Goal: Task Accomplishment & Management: Use online tool/utility

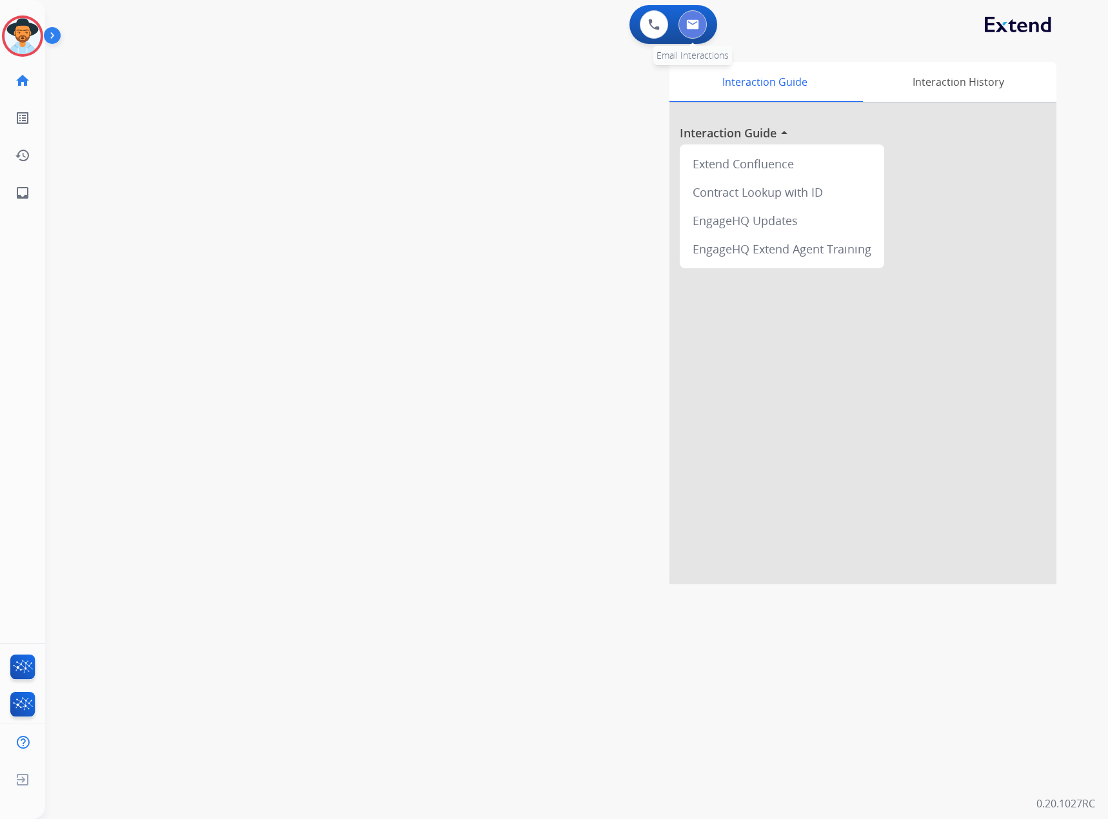
click at [687, 23] on img at bounding box center [692, 24] width 13 height 10
select select "**********"
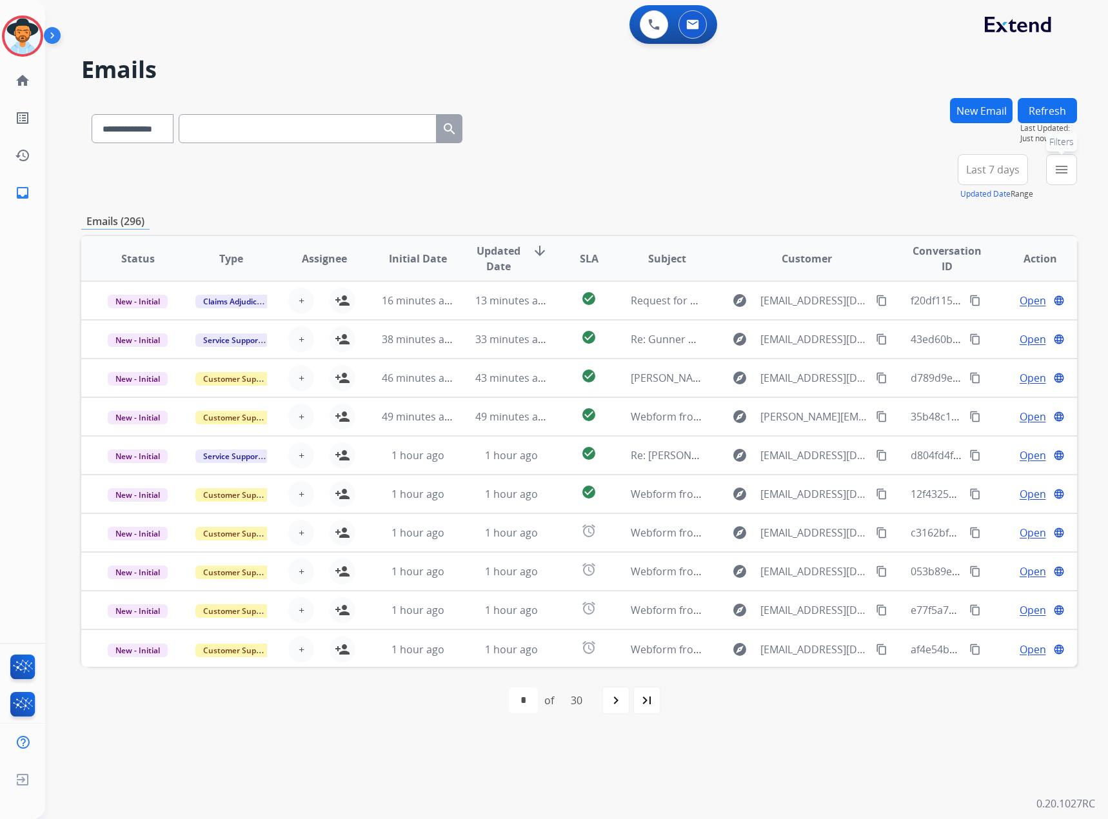
click at [1057, 179] on button "menu Filters" at bounding box center [1061, 169] width 31 height 31
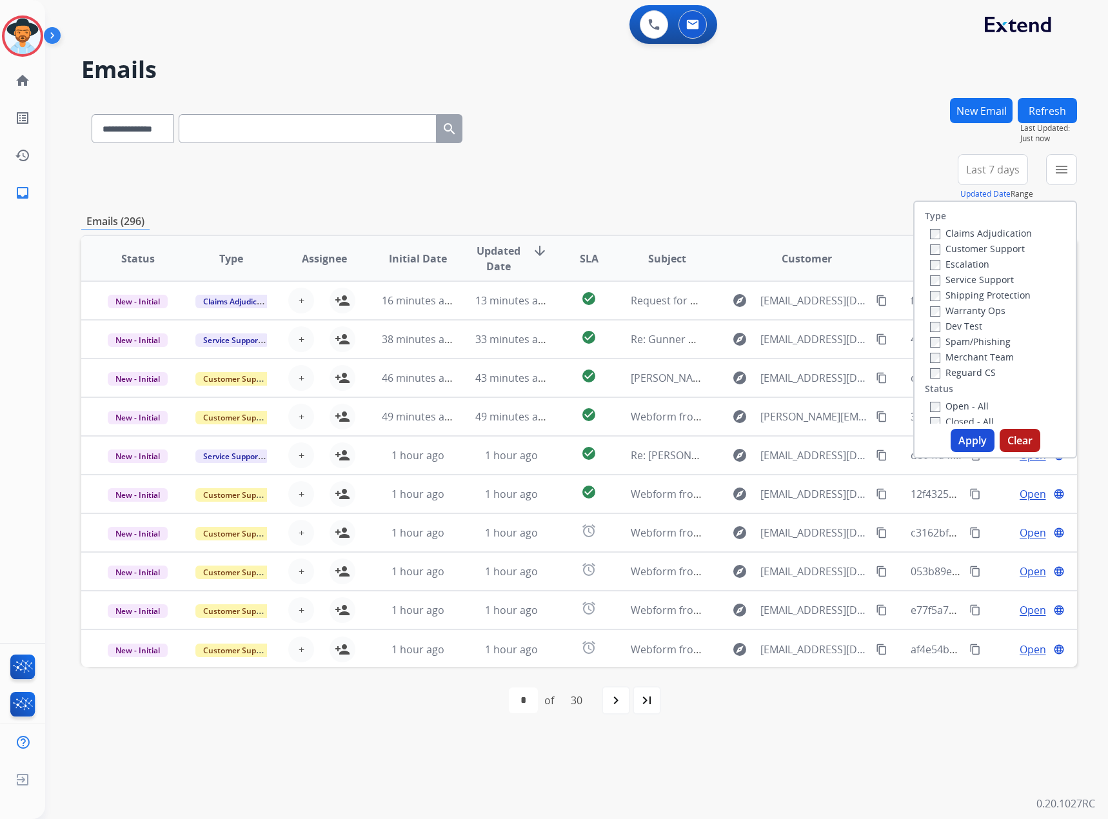
click at [972, 279] on label "Service Support" at bounding box center [972, 279] width 84 height 12
click at [966, 379] on div "New - Initial" at bounding box center [997, 371] width 135 height 15
click at [956, 391] on label "New - Reply" at bounding box center [963, 388] width 67 height 12
click at [960, 367] on label "New - Initial" at bounding box center [964, 372] width 68 height 12
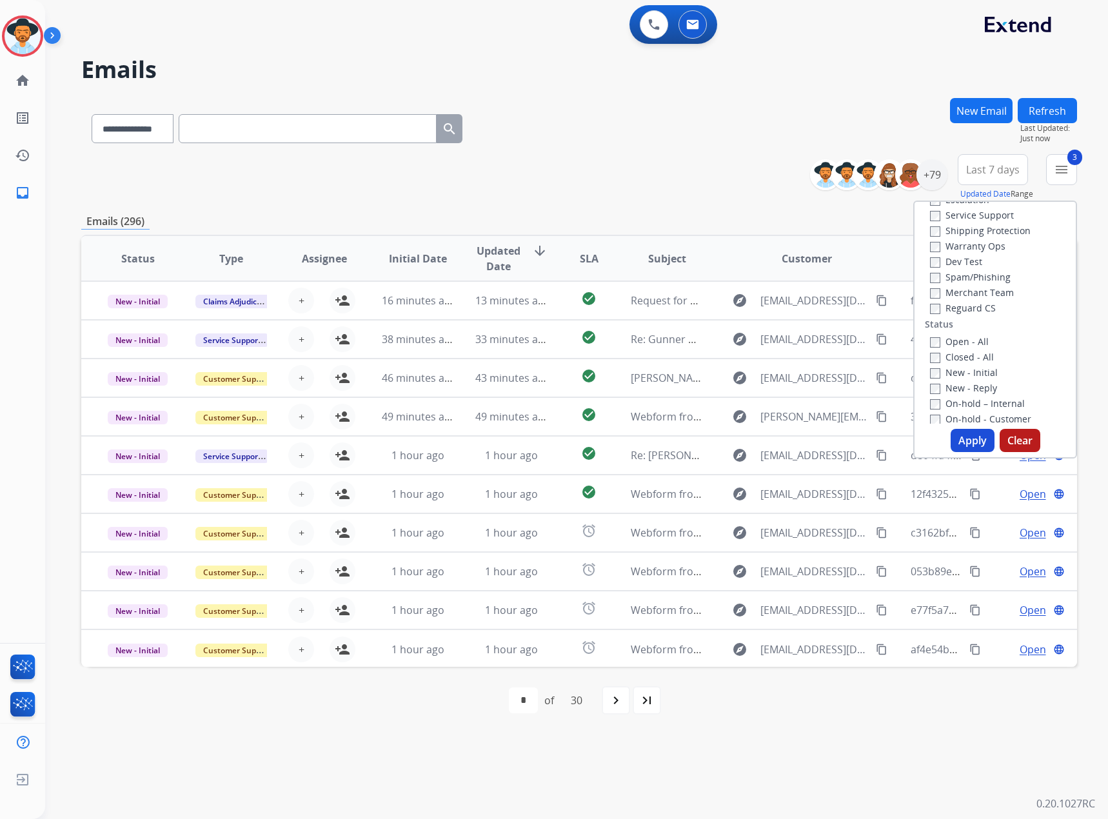
click at [966, 446] on button "Apply" at bounding box center [973, 440] width 44 height 23
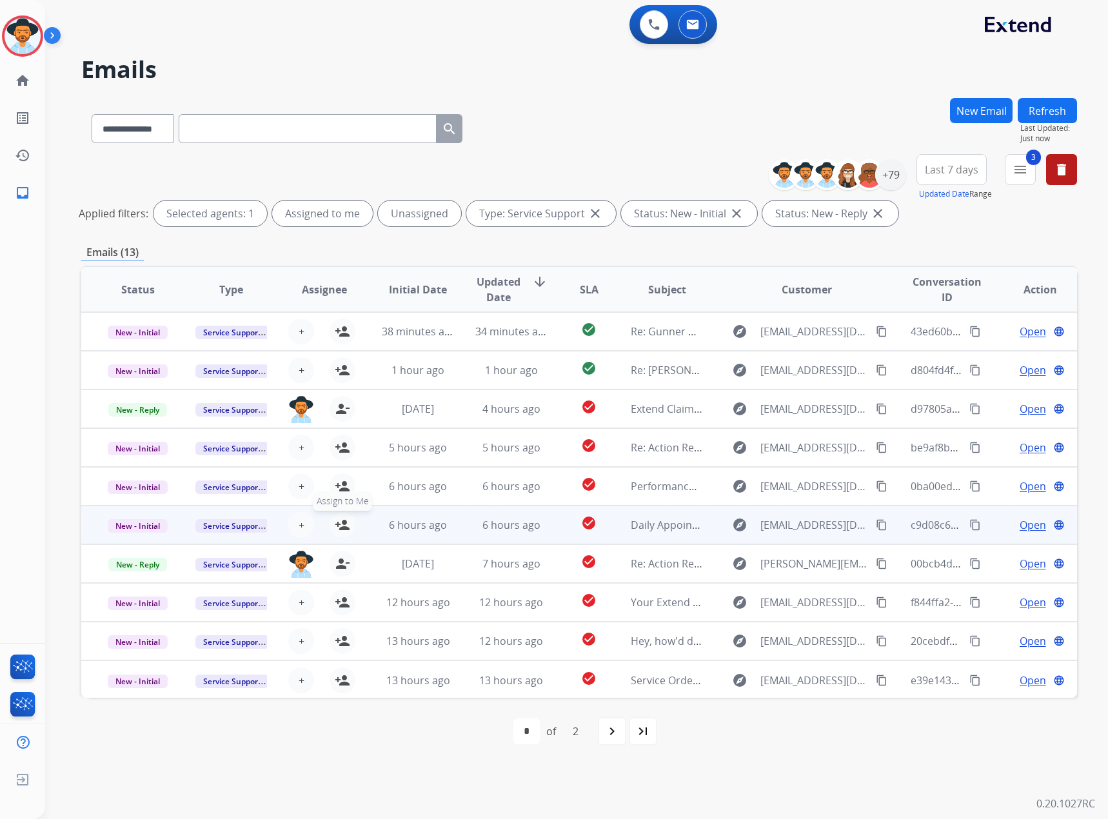
click at [336, 526] on mat-icon "person_add" at bounding box center [342, 524] width 15 height 15
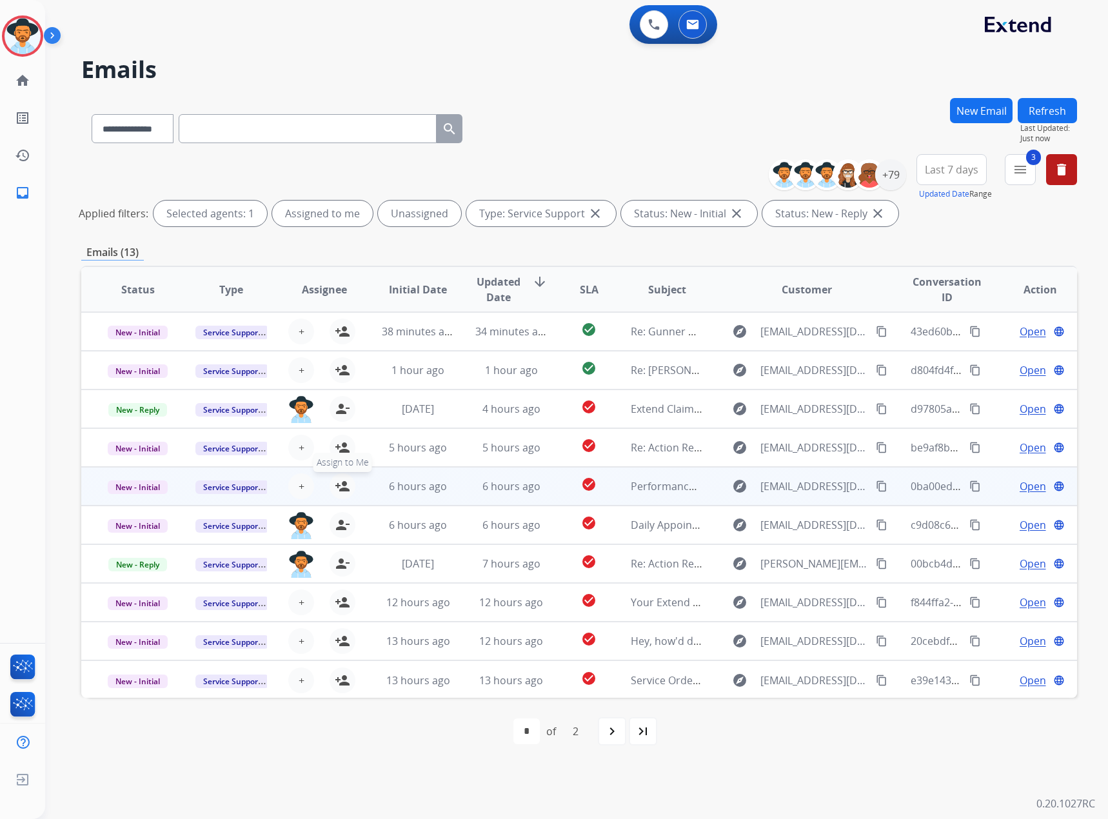
click at [339, 483] on mat-icon "person_add" at bounding box center [342, 486] width 15 height 15
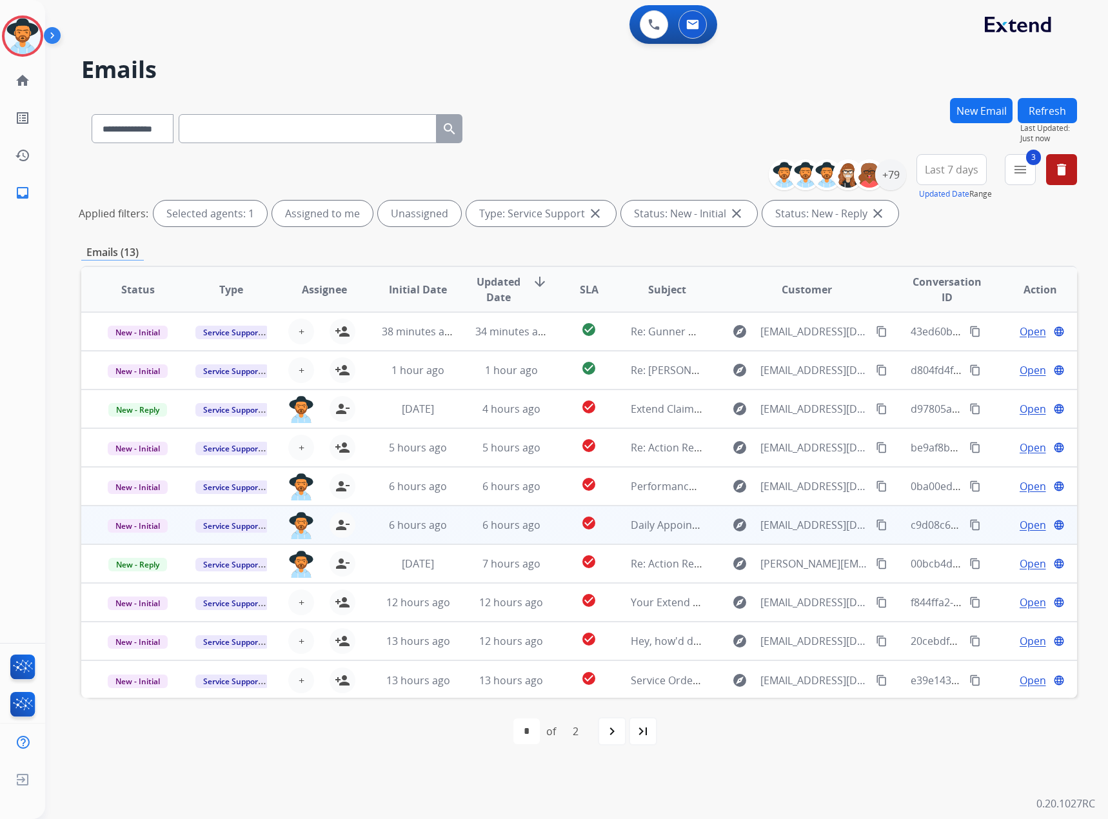
click at [1033, 528] on span "Open" at bounding box center [1033, 524] width 26 height 15
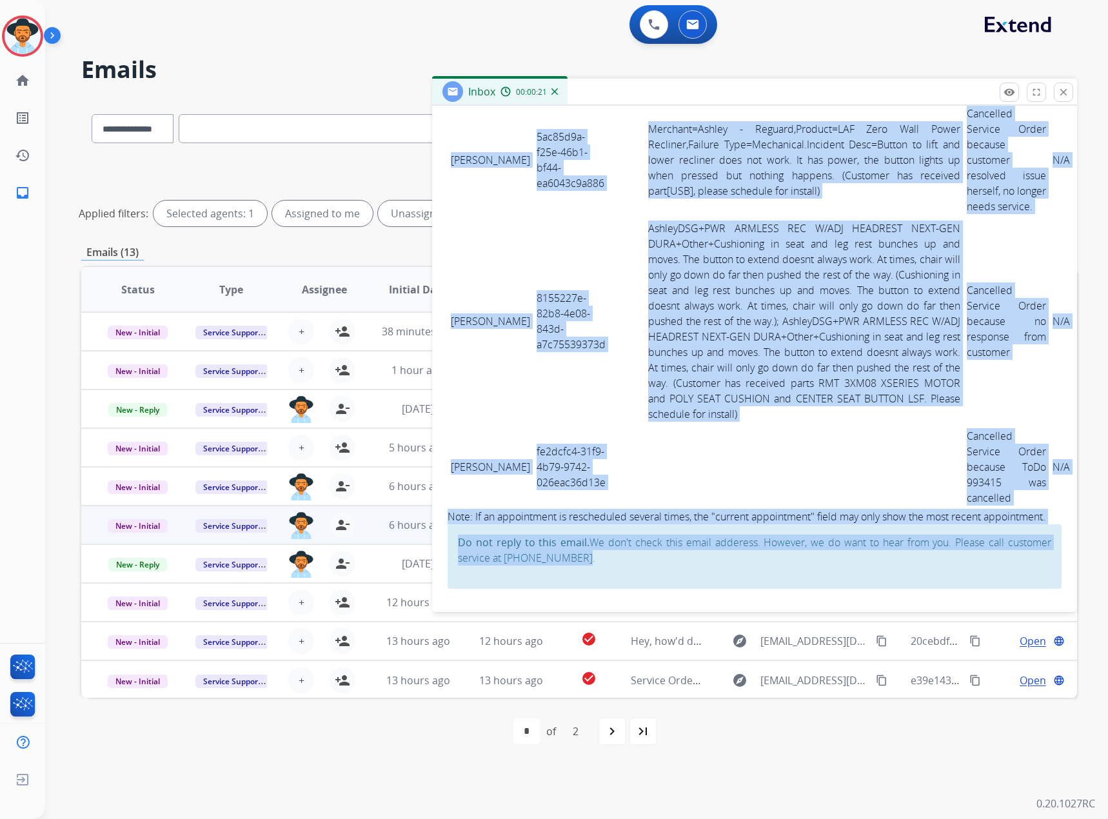
scroll to position [3599, 0]
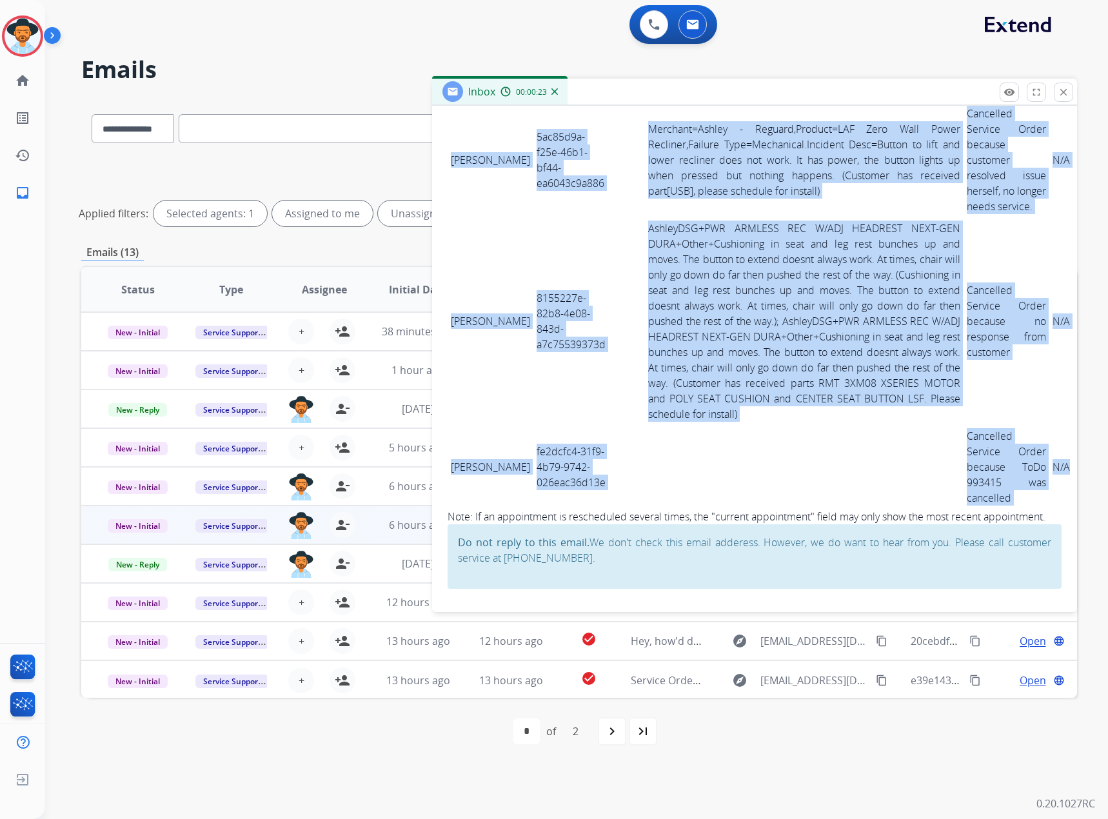
drag, startPoint x: 450, startPoint y: 313, endPoint x: 1000, endPoint y: 464, distance: 570.5
copy tbody "[PERSON_NAME] ddc29fb8-267a-4c13-9cc8-1d4d4e4c61bd AshleyDSG + RD TABLE BASE [P…"
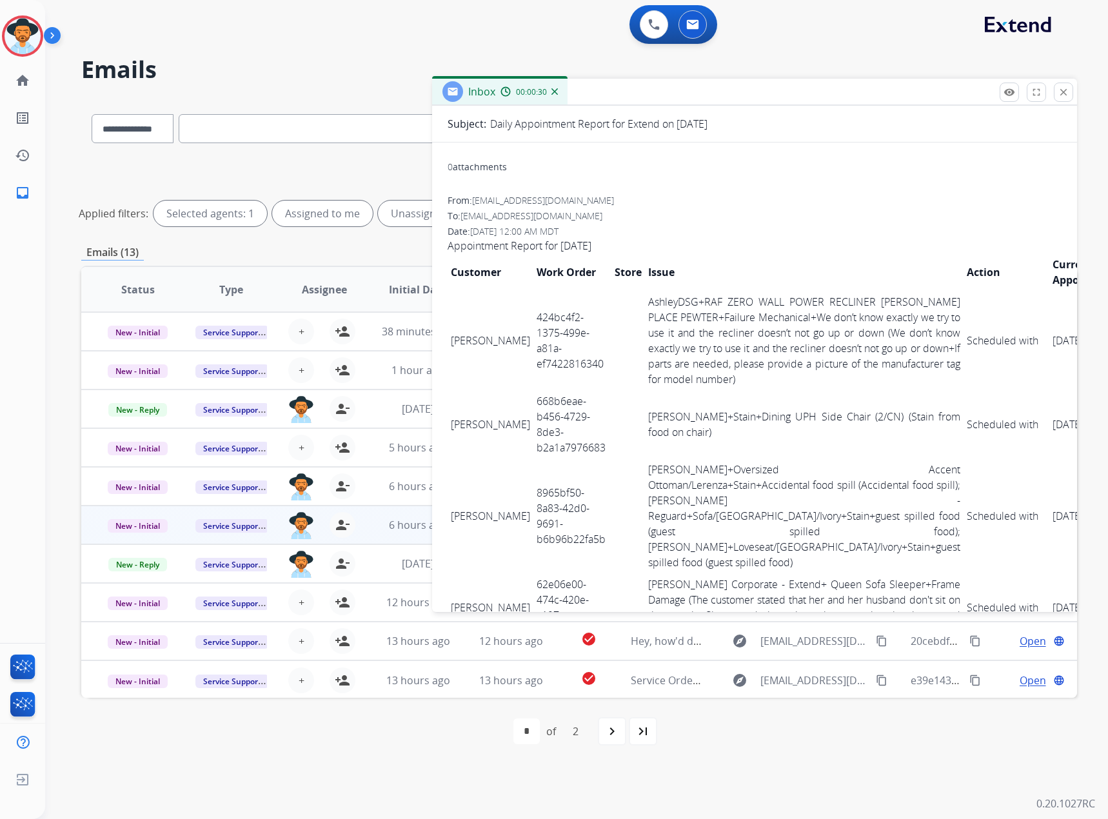
scroll to position [0, 0]
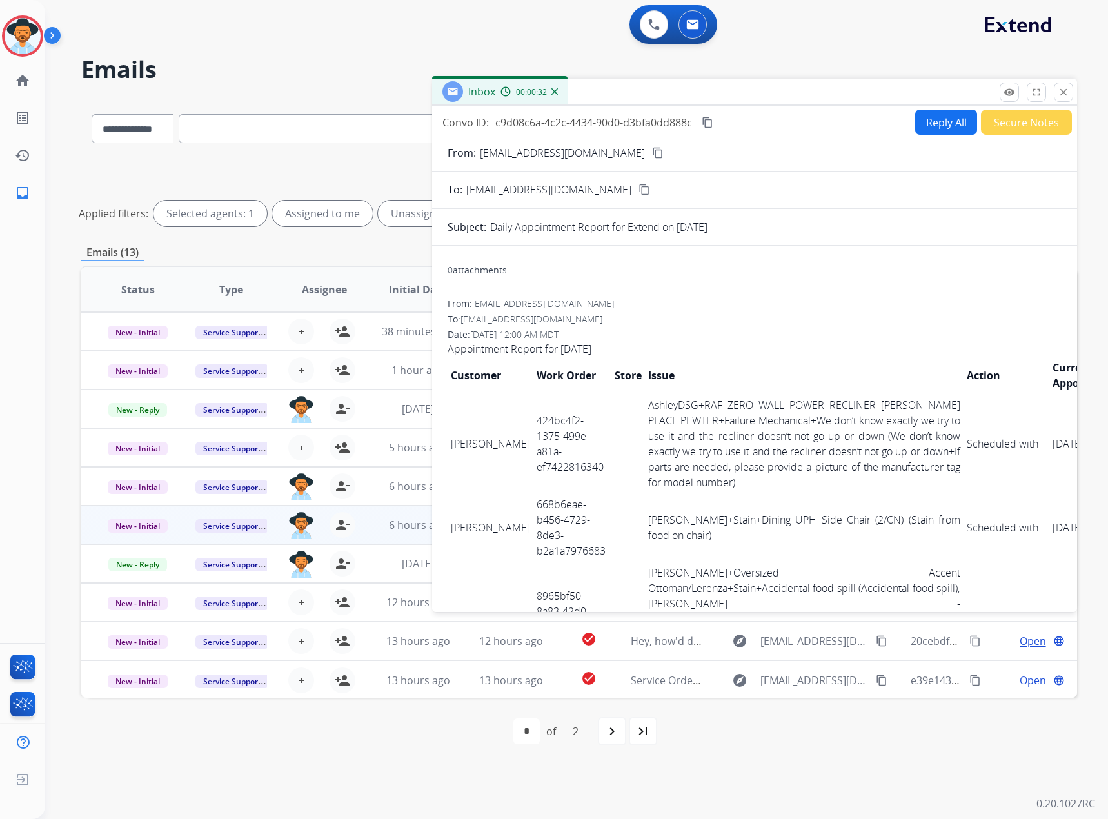
click at [710, 121] on mat-icon "content_copy" at bounding box center [708, 123] width 12 height 12
click at [1063, 88] on mat-icon "close" at bounding box center [1064, 92] width 12 height 12
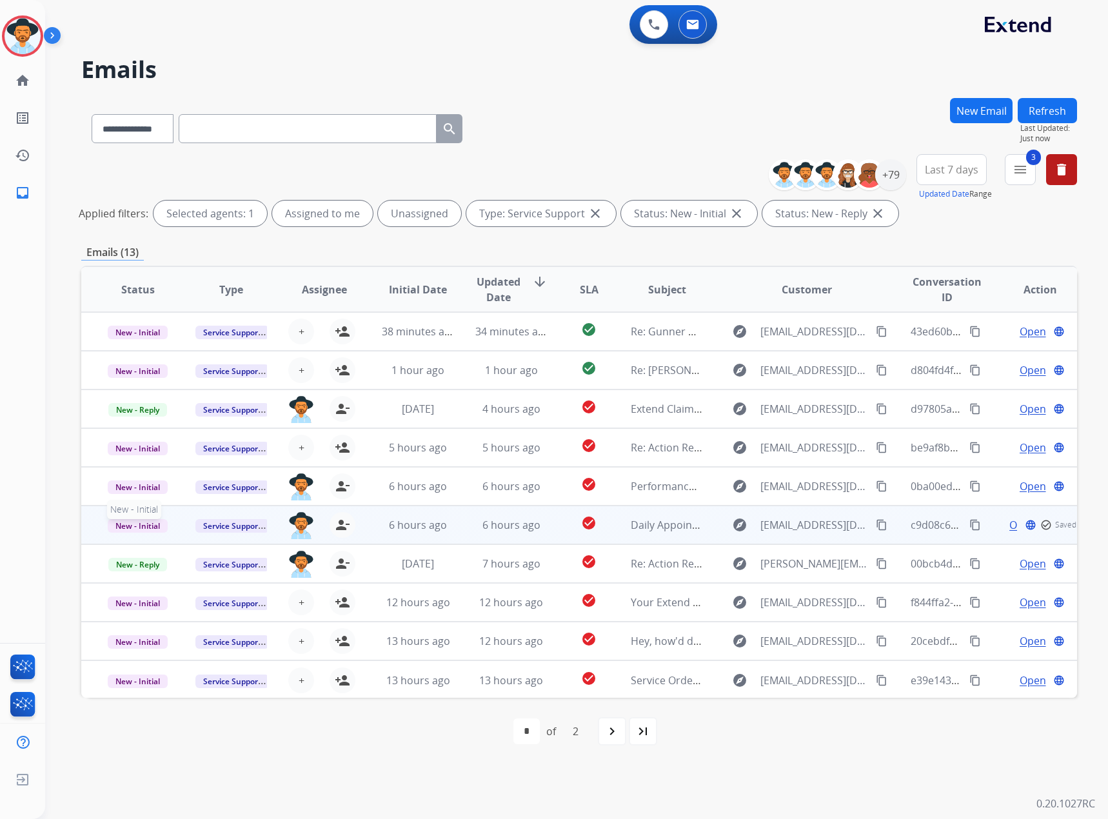
click at [125, 528] on span "New - Initial" at bounding box center [138, 526] width 60 height 14
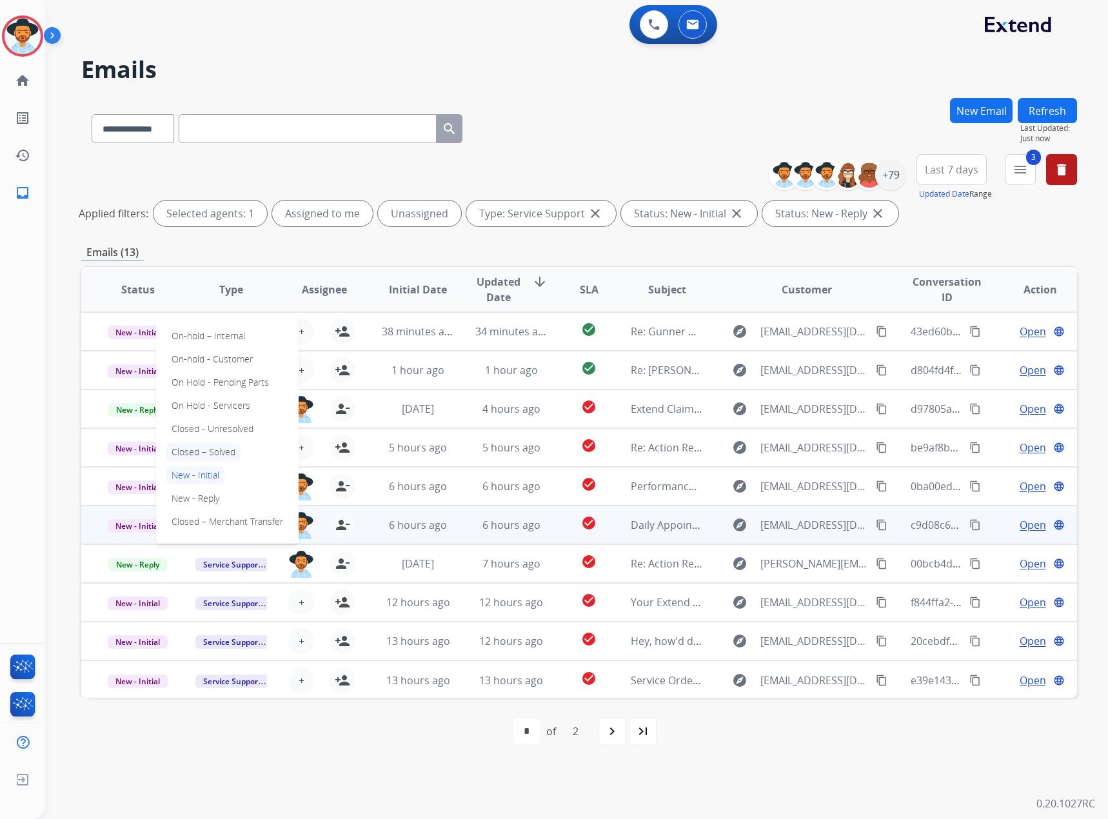
click at [202, 453] on p "Closed – Solved" at bounding box center [203, 452] width 74 height 18
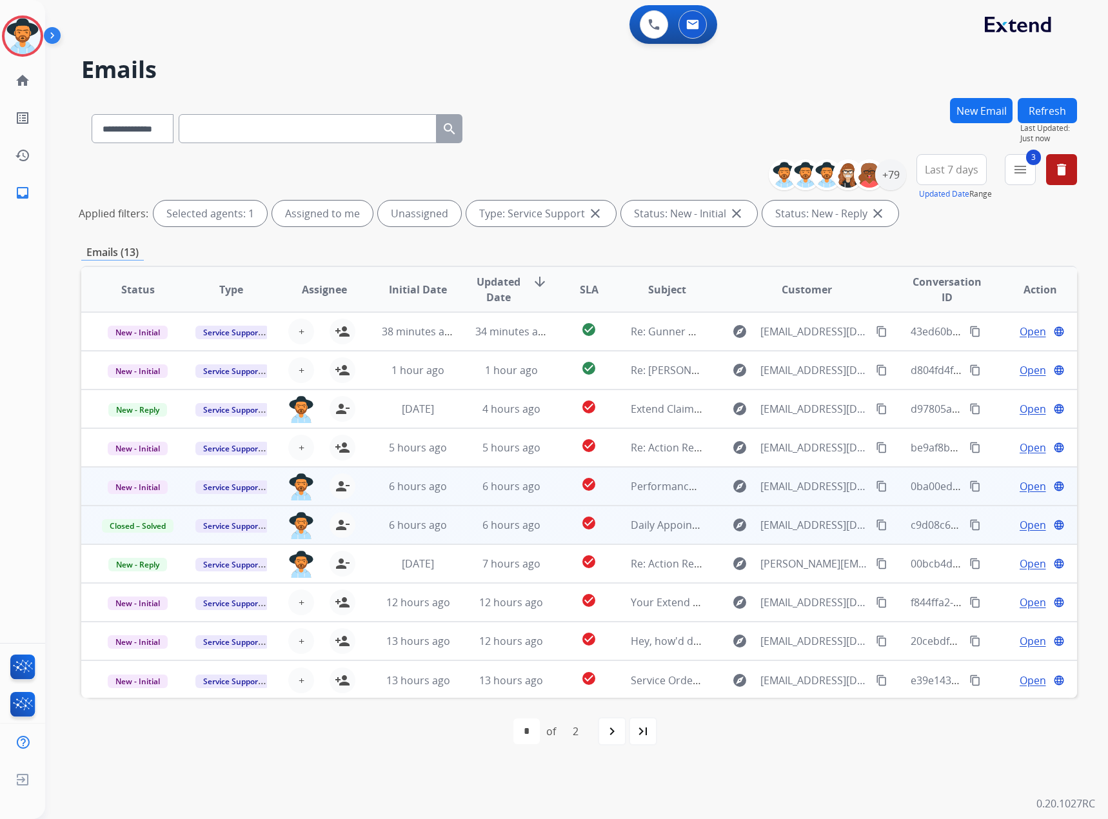
click at [1022, 486] on span "Open" at bounding box center [1033, 486] width 26 height 15
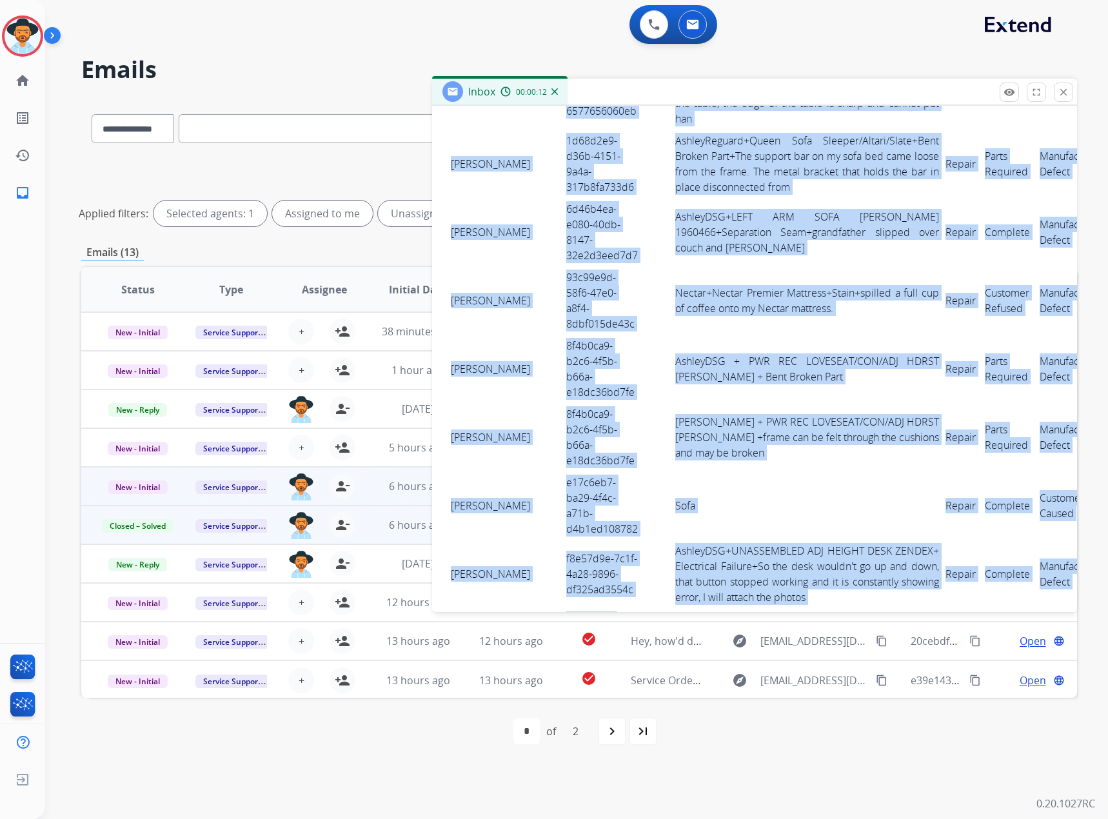
scroll to position [2182, 0]
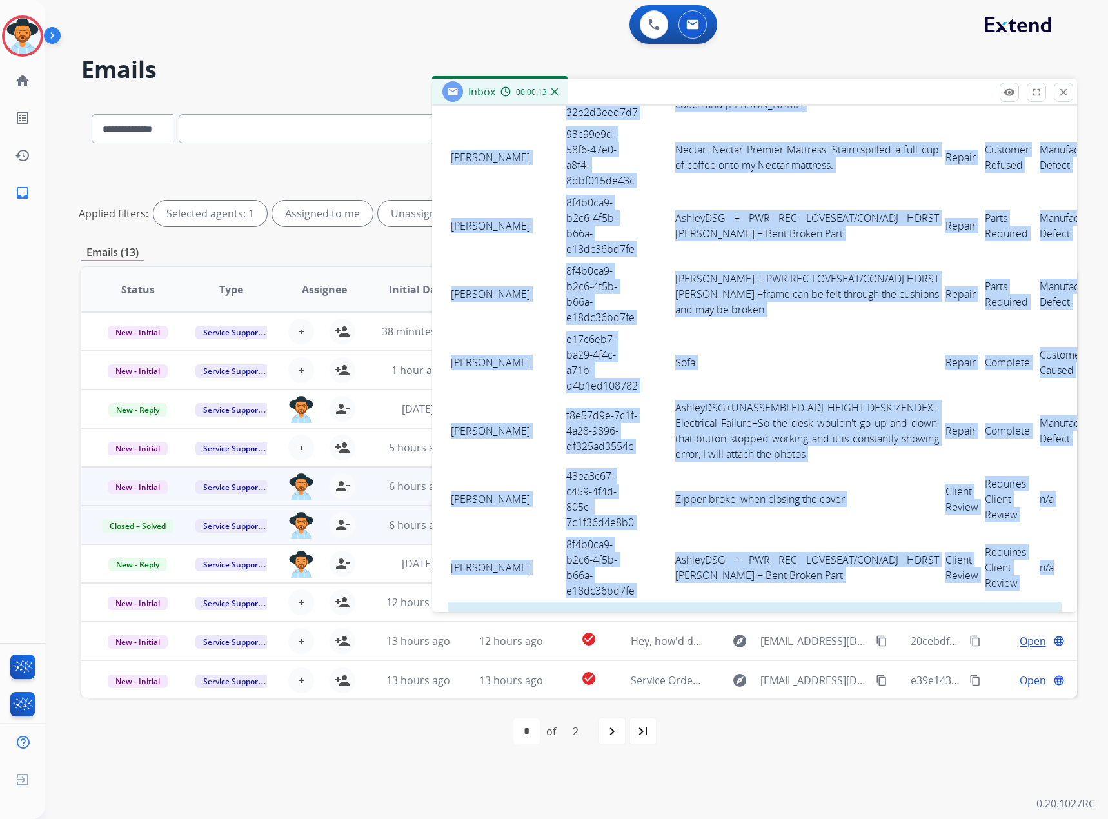
drag, startPoint x: 451, startPoint y: 186, endPoint x: 1005, endPoint y: 506, distance: 640.3
copy tbody "[PERSON_NAME] a8241933-11ca-4412-a013-91669ca04ee2 English Elm+Jardin 734 Hand …"
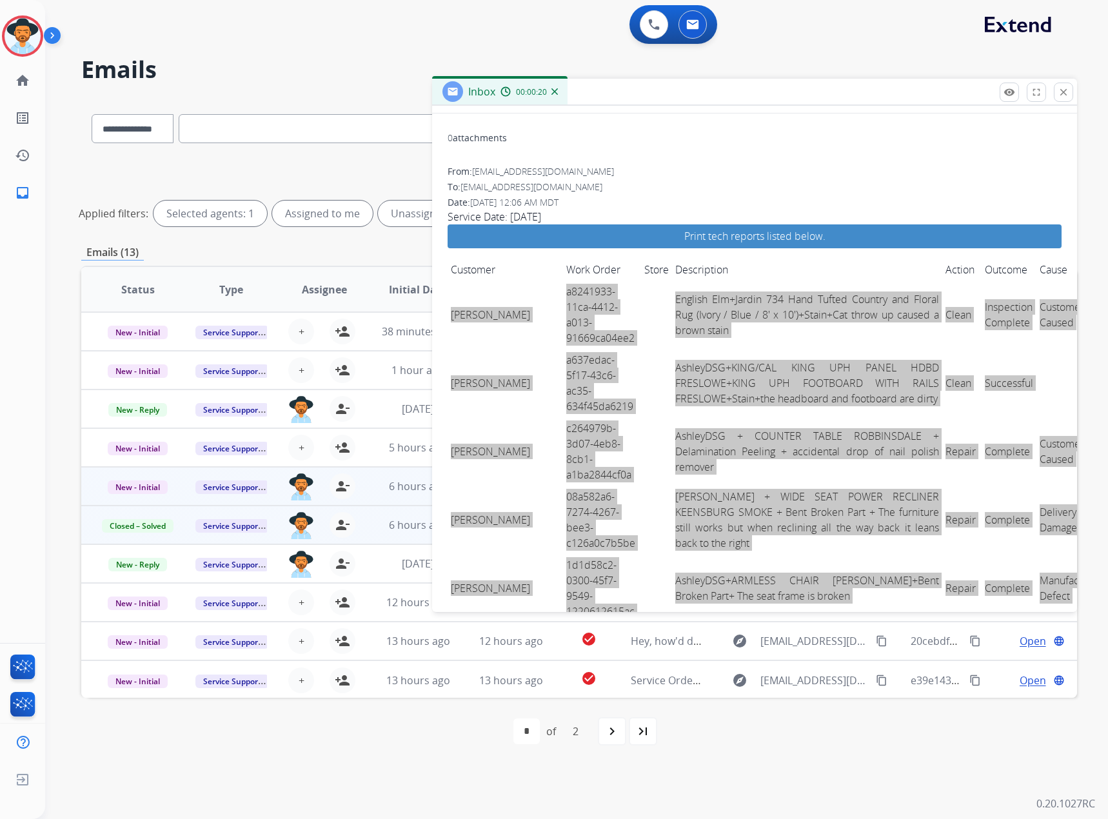
scroll to position [0, 0]
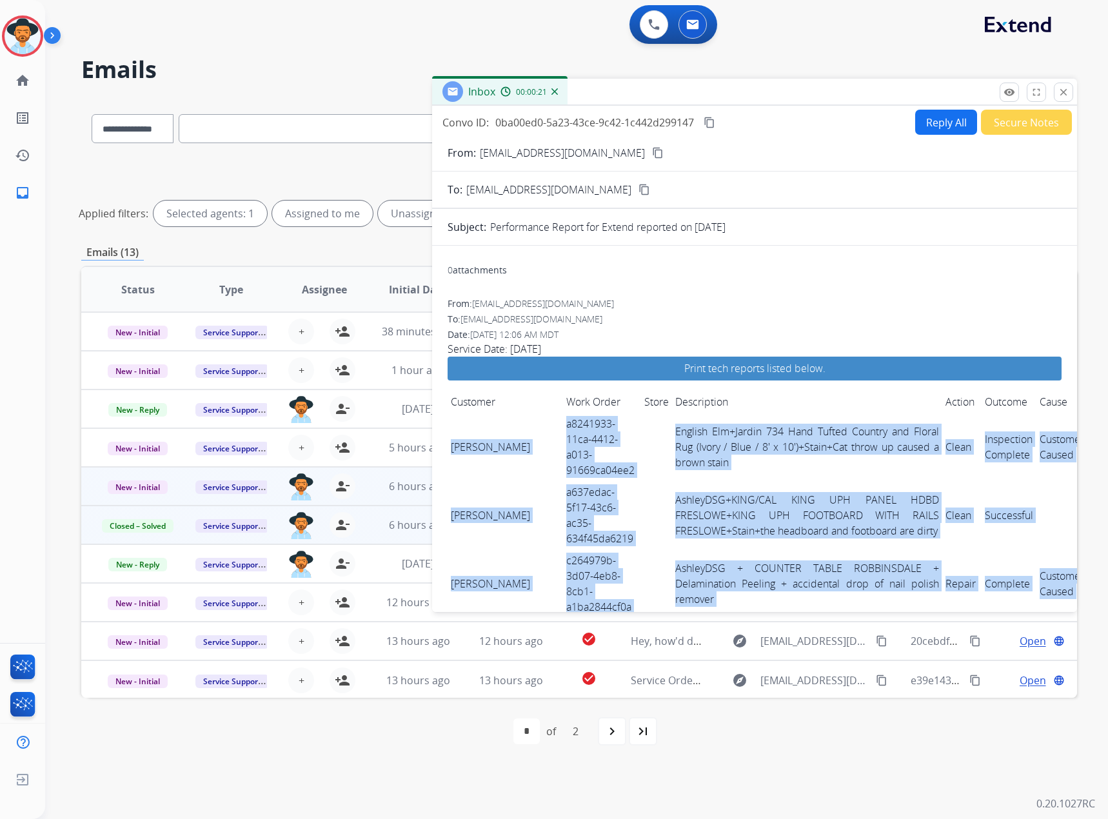
click at [708, 121] on mat-icon "content_copy" at bounding box center [710, 123] width 12 height 12
click at [1064, 90] on mat-icon "close" at bounding box center [1064, 92] width 12 height 12
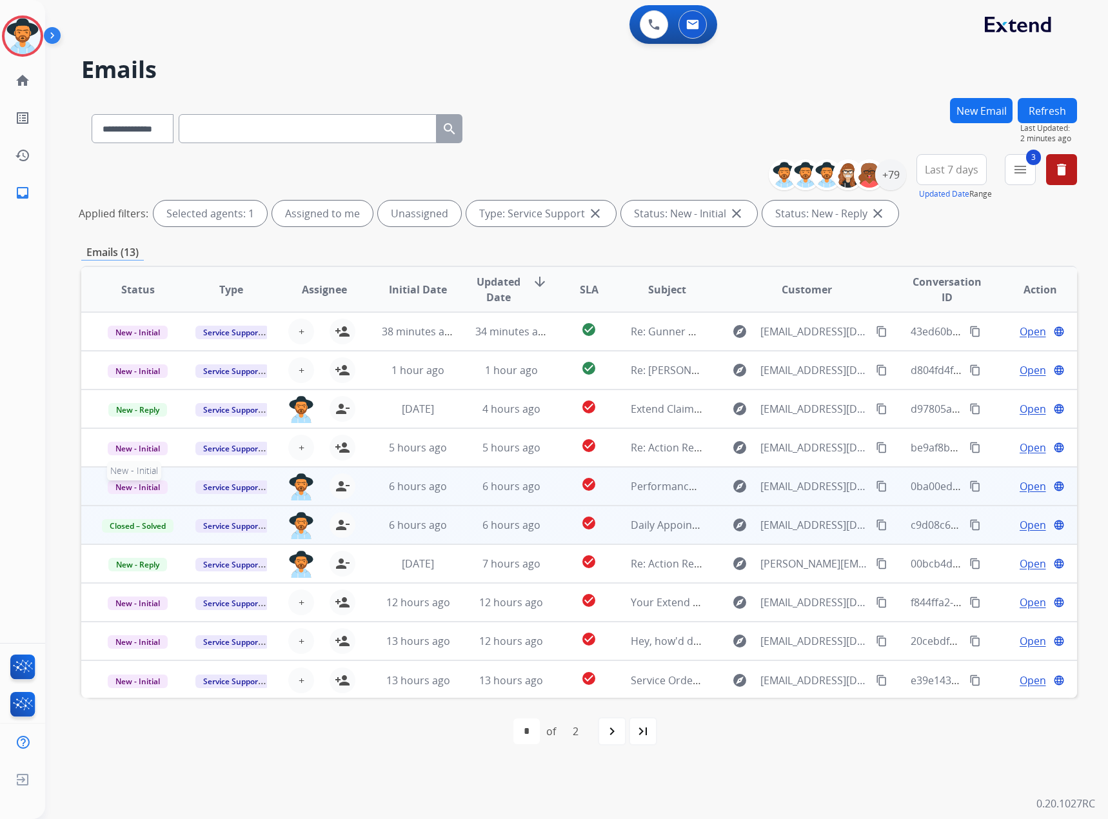
click at [136, 482] on span "New - Initial" at bounding box center [138, 487] width 60 height 14
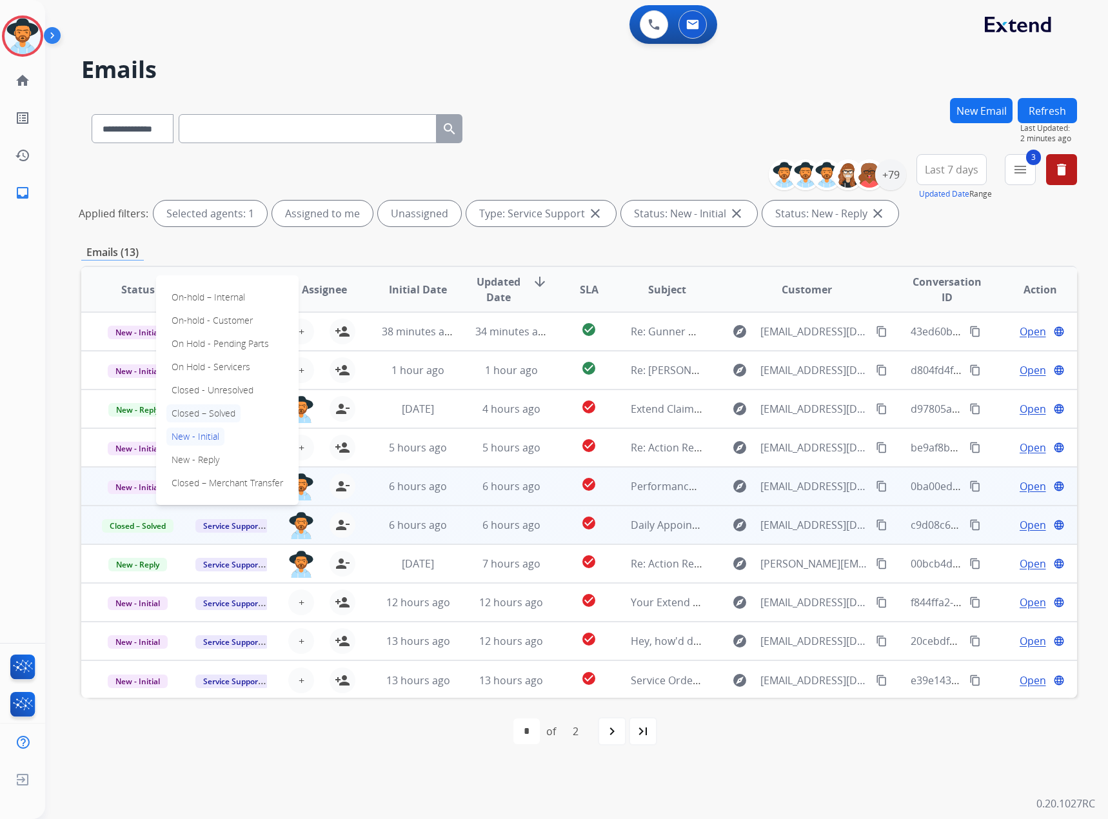
click at [214, 422] on p "Closed – Solved" at bounding box center [203, 413] width 74 height 18
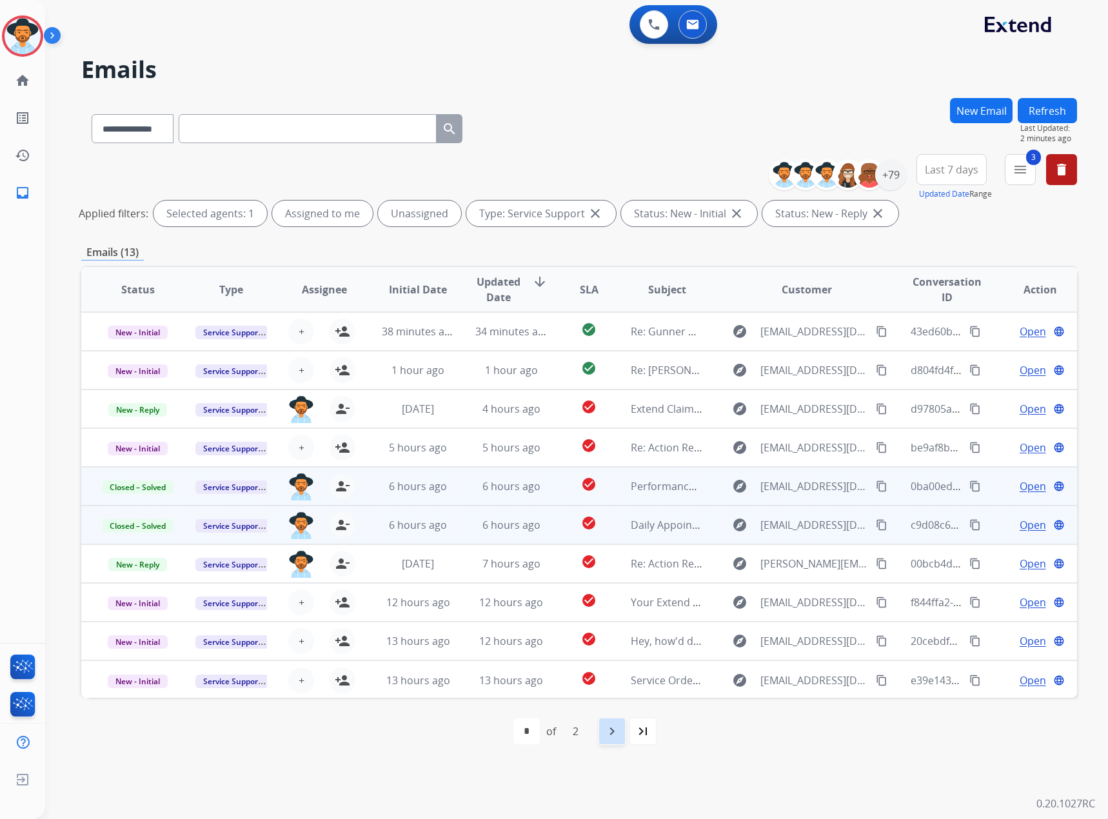
click at [622, 731] on div "navigate_next" at bounding box center [612, 731] width 28 height 28
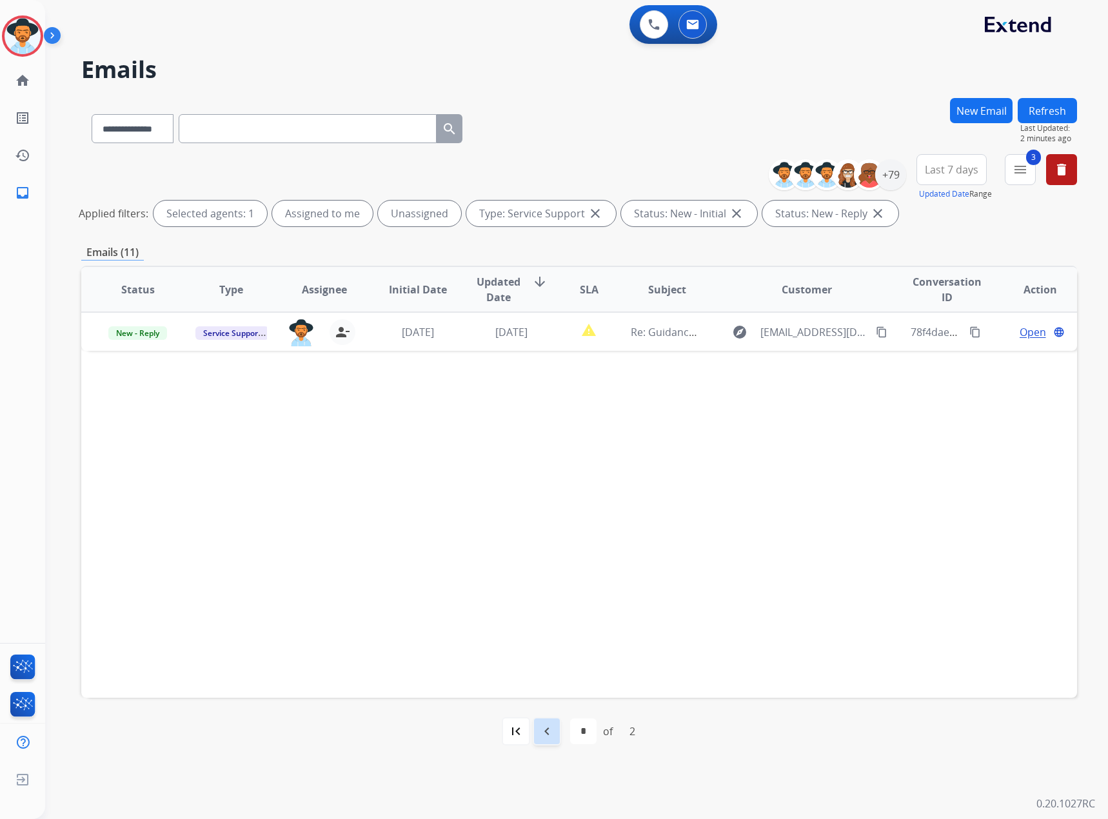
click at [546, 726] on mat-icon "navigate_before" at bounding box center [546, 731] width 15 height 15
select select "*"
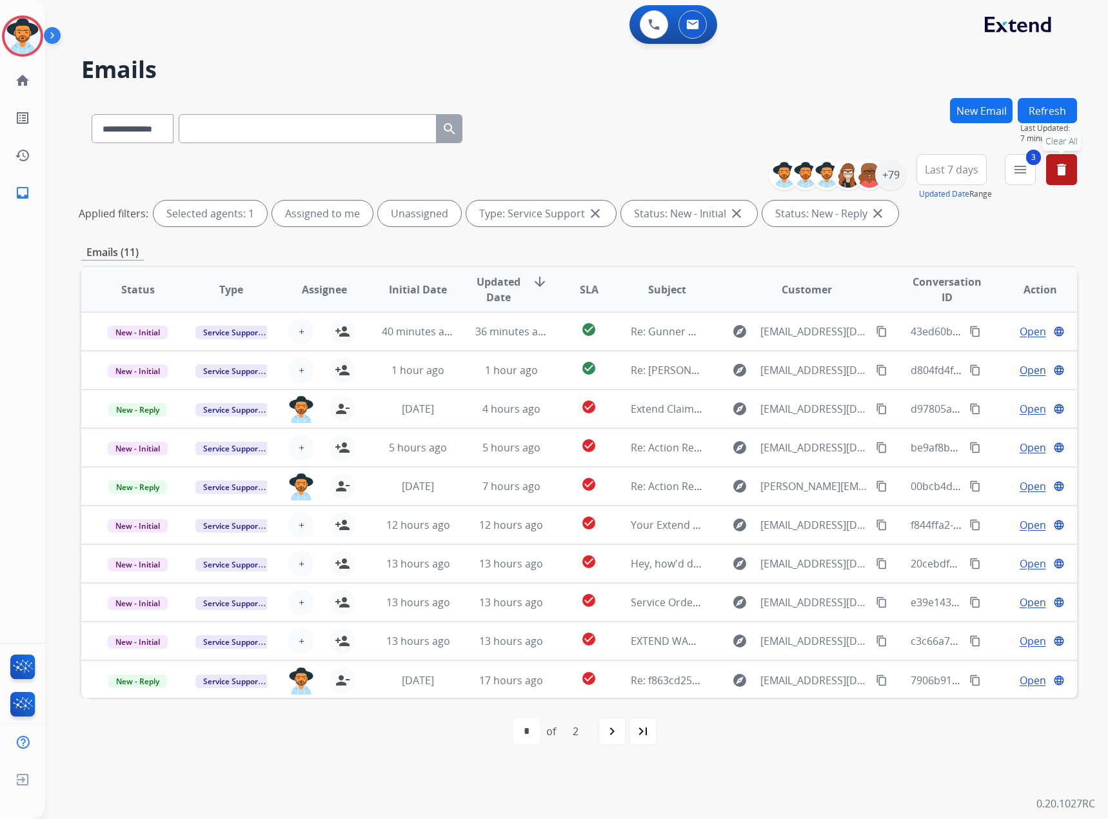
click at [1056, 169] on mat-icon "delete" at bounding box center [1061, 169] width 15 height 15
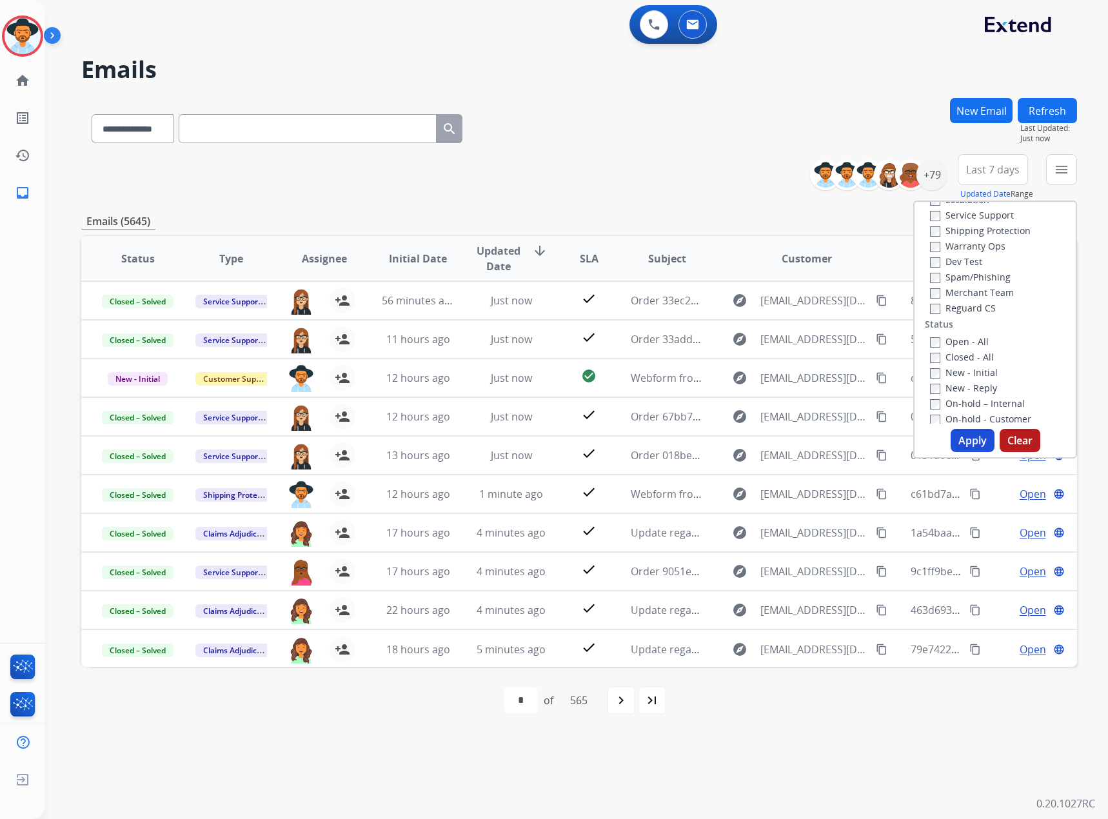
click at [695, 183] on div "**********" at bounding box center [579, 177] width 996 height 46
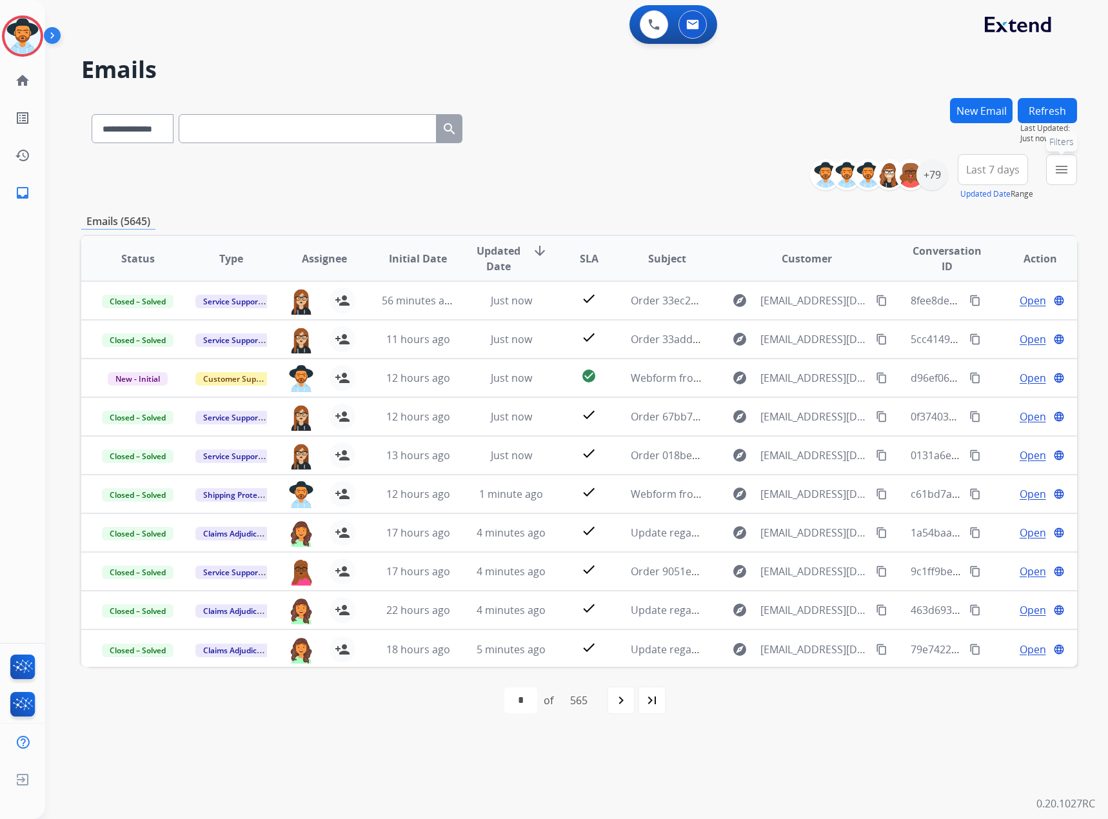
click at [1062, 164] on mat-icon "menu" at bounding box center [1061, 169] width 15 height 15
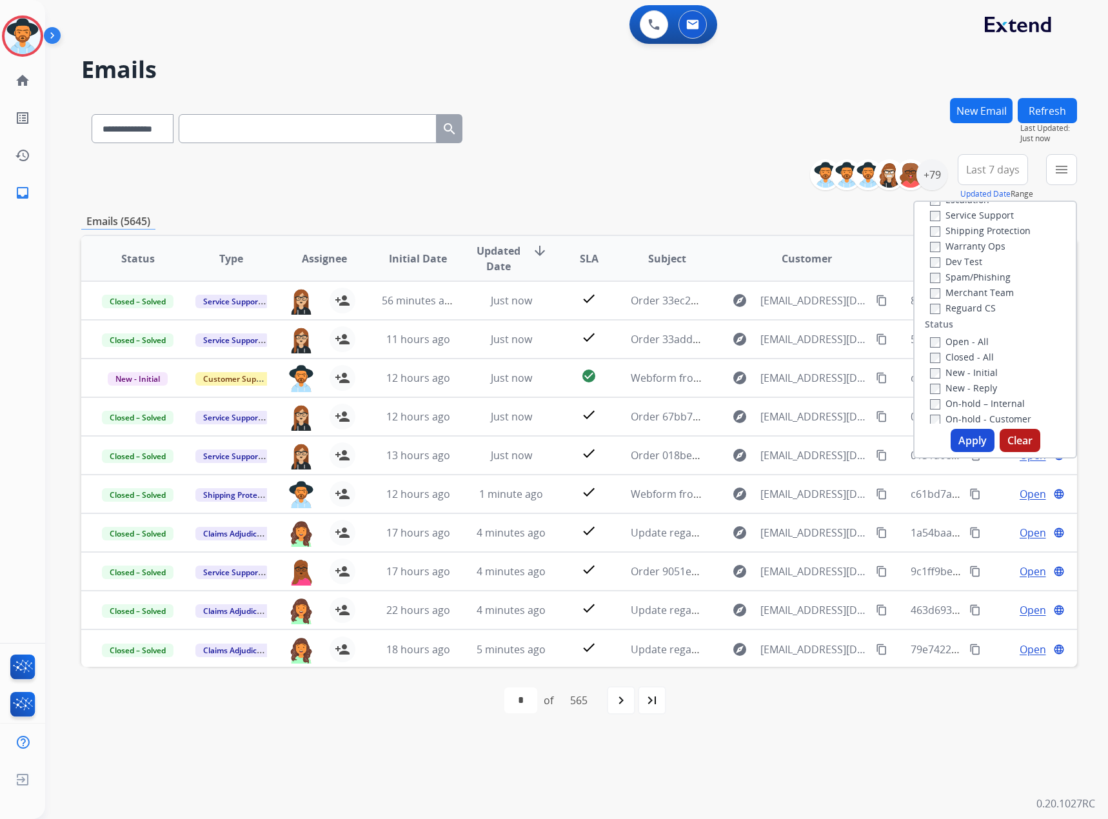
click at [971, 217] on label "Service Support" at bounding box center [972, 215] width 84 height 12
click at [969, 378] on label "New - Initial" at bounding box center [964, 372] width 68 height 12
click at [965, 388] on label "New - Reply" at bounding box center [963, 388] width 67 height 12
click at [970, 436] on button "Apply" at bounding box center [973, 440] width 44 height 23
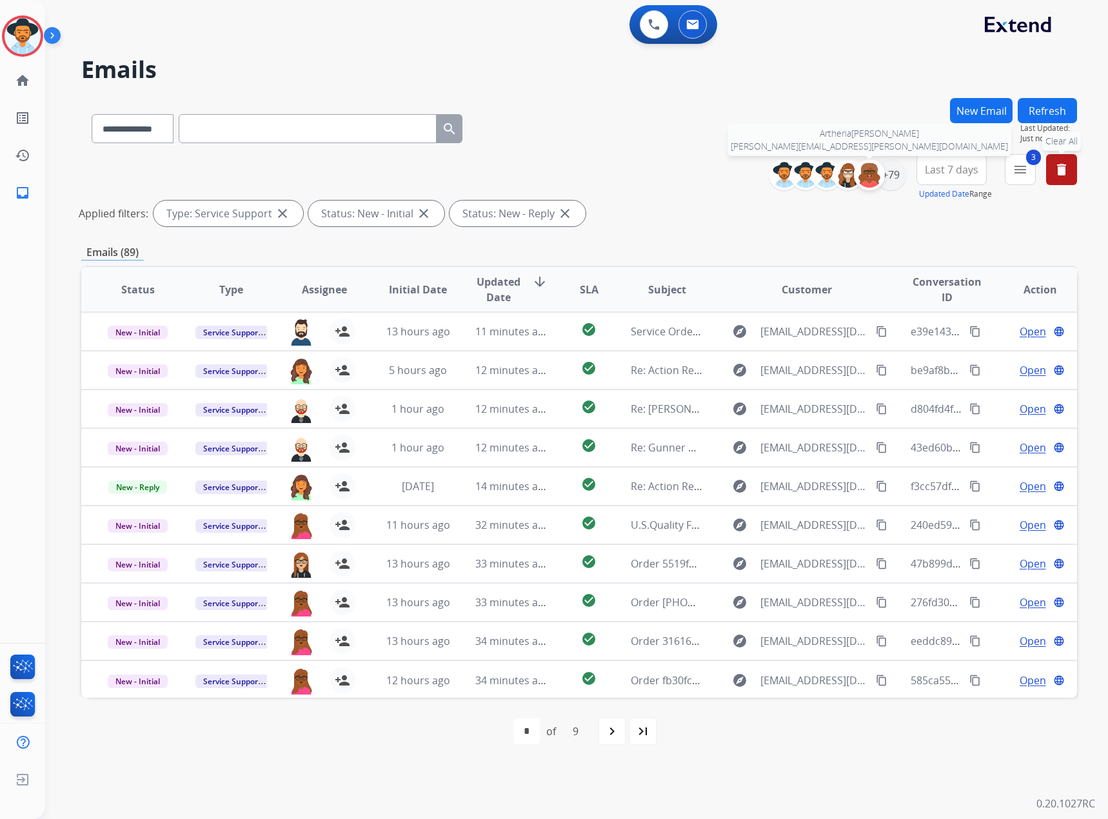
click at [880, 166] on div at bounding box center [869, 174] width 31 height 31
click at [873, 173] on img at bounding box center [869, 175] width 26 height 26
click at [885, 175] on div "+79" at bounding box center [890, 174] width 31 height 31
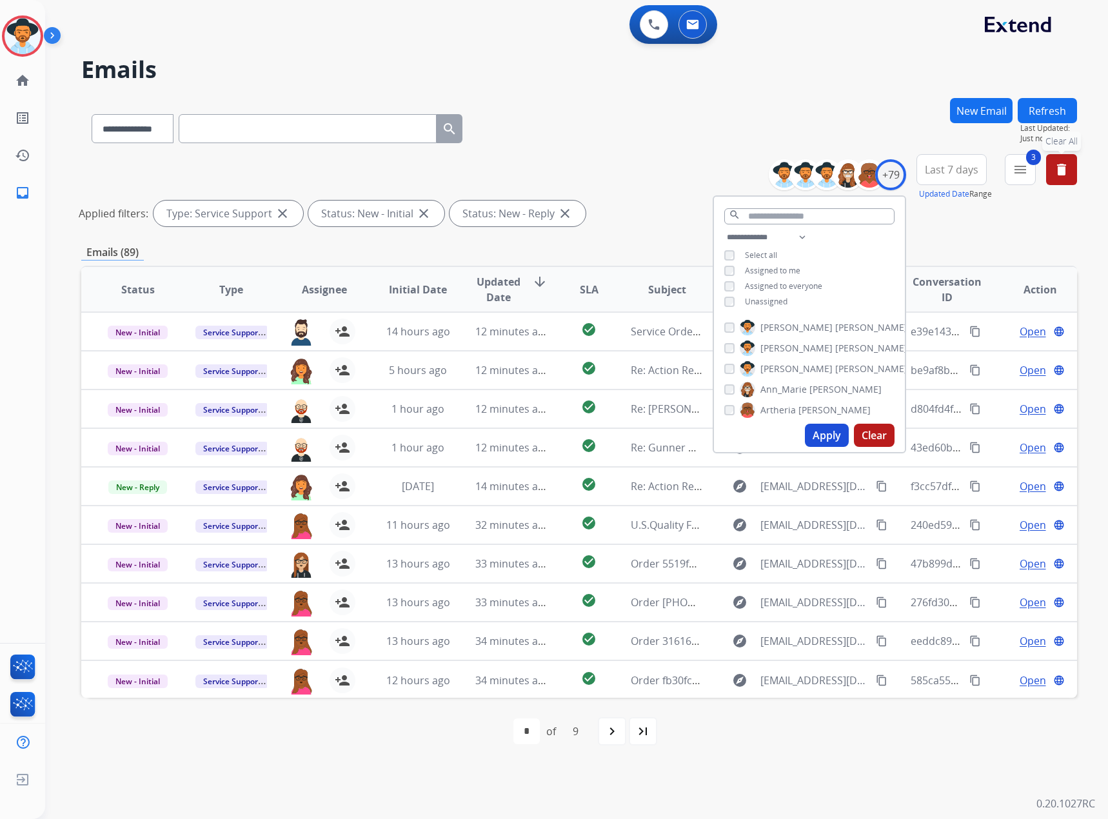
click at [773, 265] on span "Assigned to me" at bounding box center [772, 270] width 55 height 11
click at [774, 299] on span "Unassigned" at bounding box center [766, 301] width 43 height 11
click at [812, 432] on button "Apply" at bounding box center [827, 435] width 44 height 23
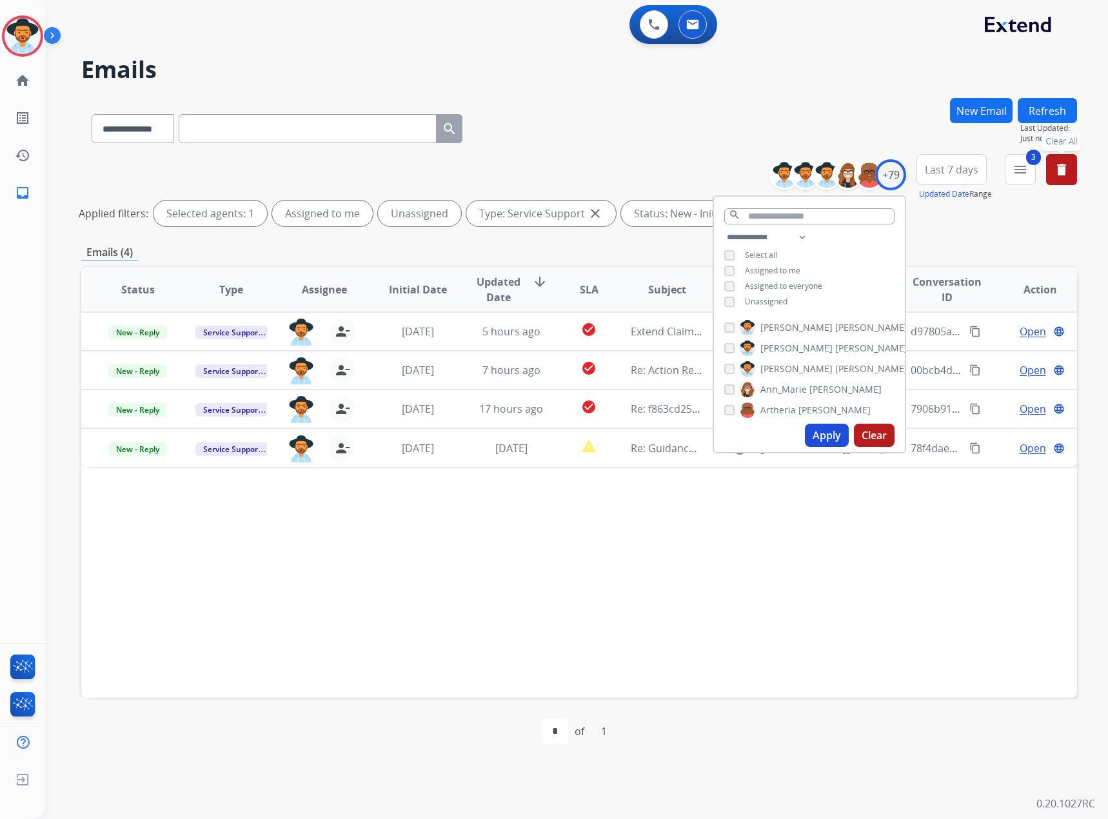
click at [545, 564] on div "Status Type Assignee Initial Date Updated Date arrow_downward SLA Subject Custo…" at bounding box center [579, 482] width 996 height 432
